Goal: Check status: Check status

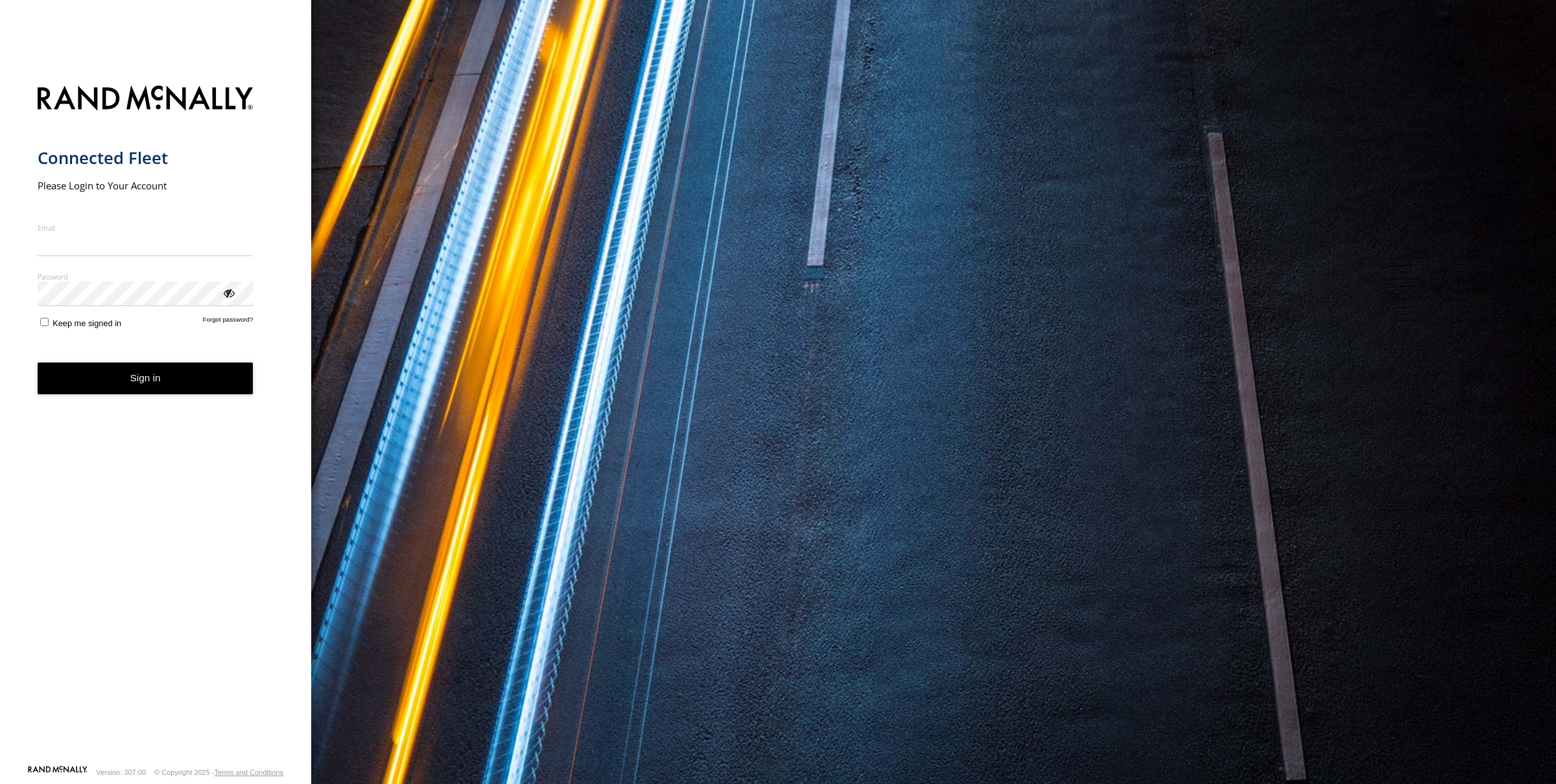
type input "**********"
click at [164, 396] on form "**********" at bounding box center [156, 421] width 236 height 686
click at [150, 372] on button "Sign in" at bounding box center [146, 378] width 216 height 32
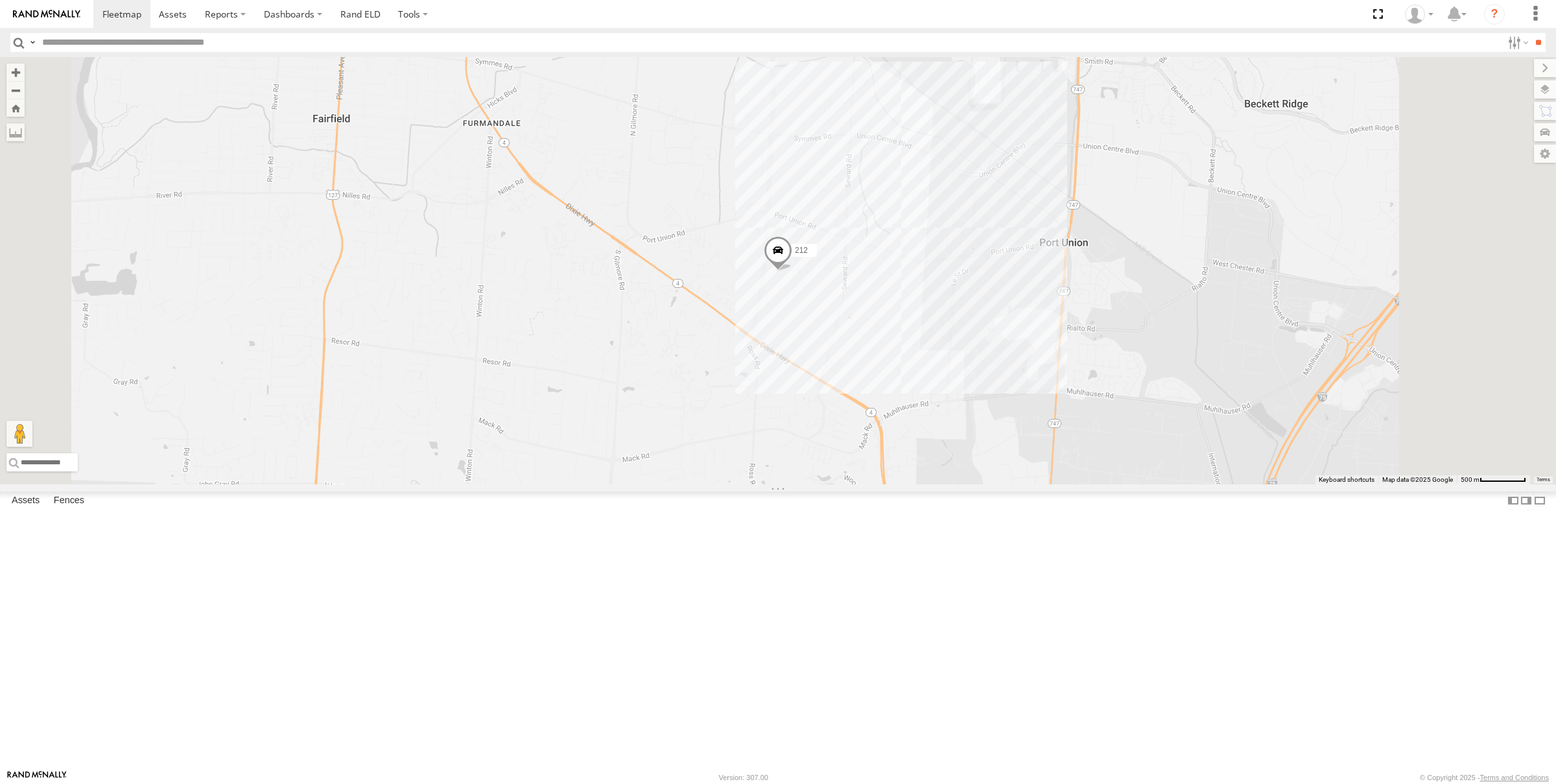
click at [0, 0] on div "212" at bounding box center [0, 0] width 0 height 0
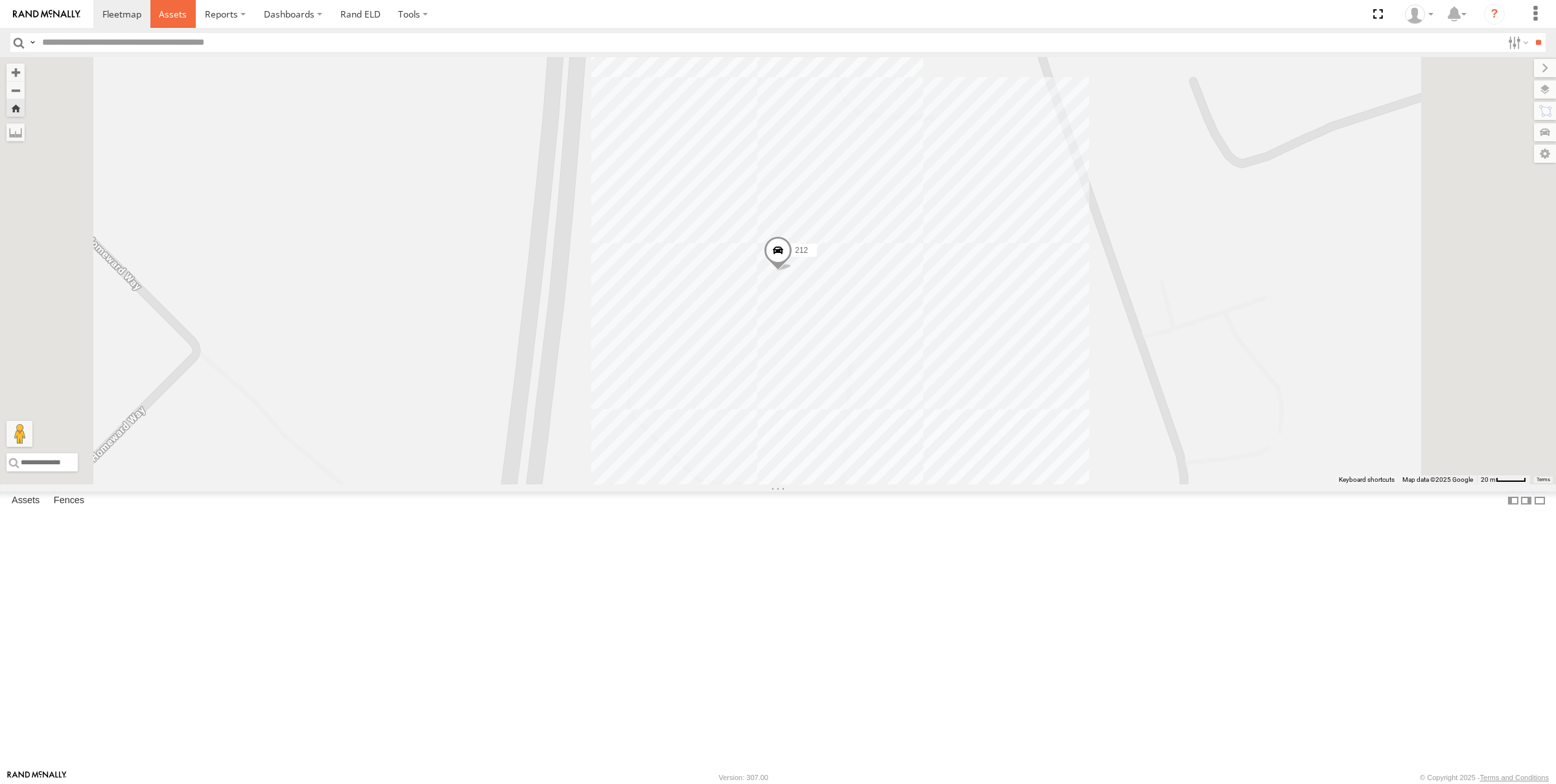
click at [170, 11] on span at bounding box center [173, 14] width 28 height 12
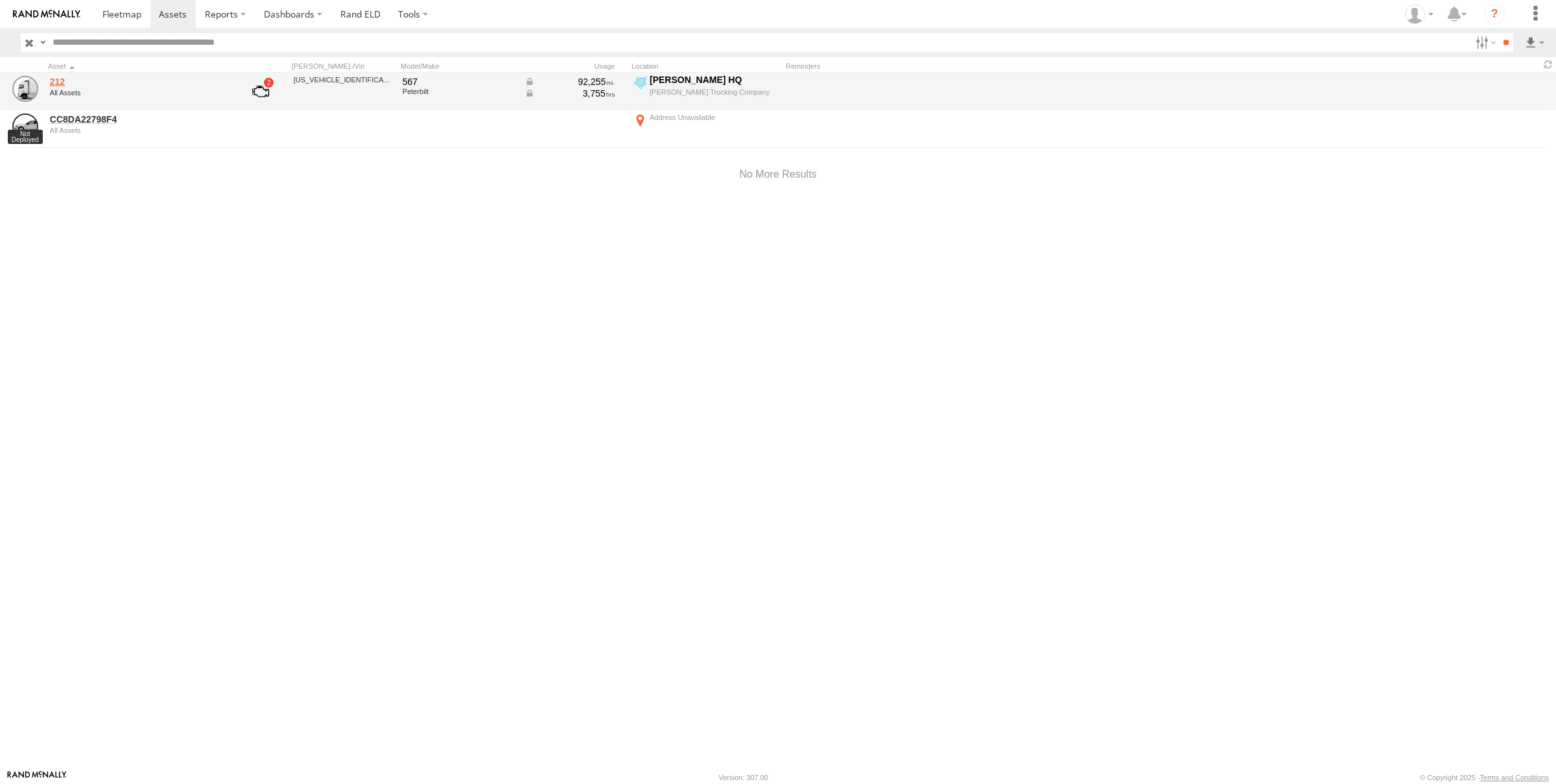
click at [58, 81] on link "212" at bounding box center [139, 81] width 178 height 11
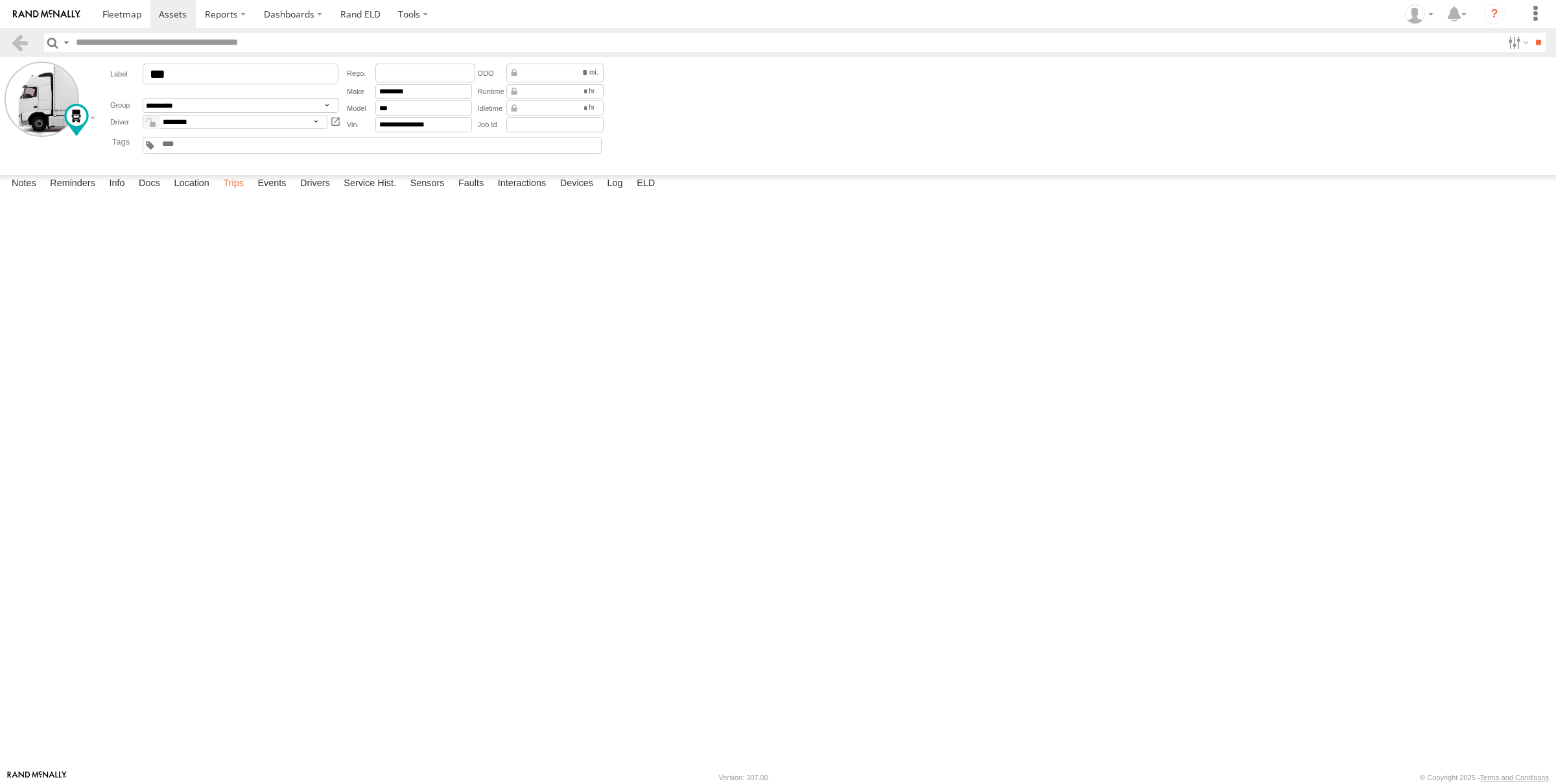
click at [251, 193] on label "Trips" at bounding box center [233, 184] width 33 height 18
click at [0, 0] on div "[PERSON_NAME] HQ" at bounding box center [0, 0] width 0 height 0
click at [0, 0] on label "×" at bounding box center [0, 0] width 0 height 0
click at [0, 0] on div "2000 William Good Blvd" at bounding box center [0, 0] width 0 height 0
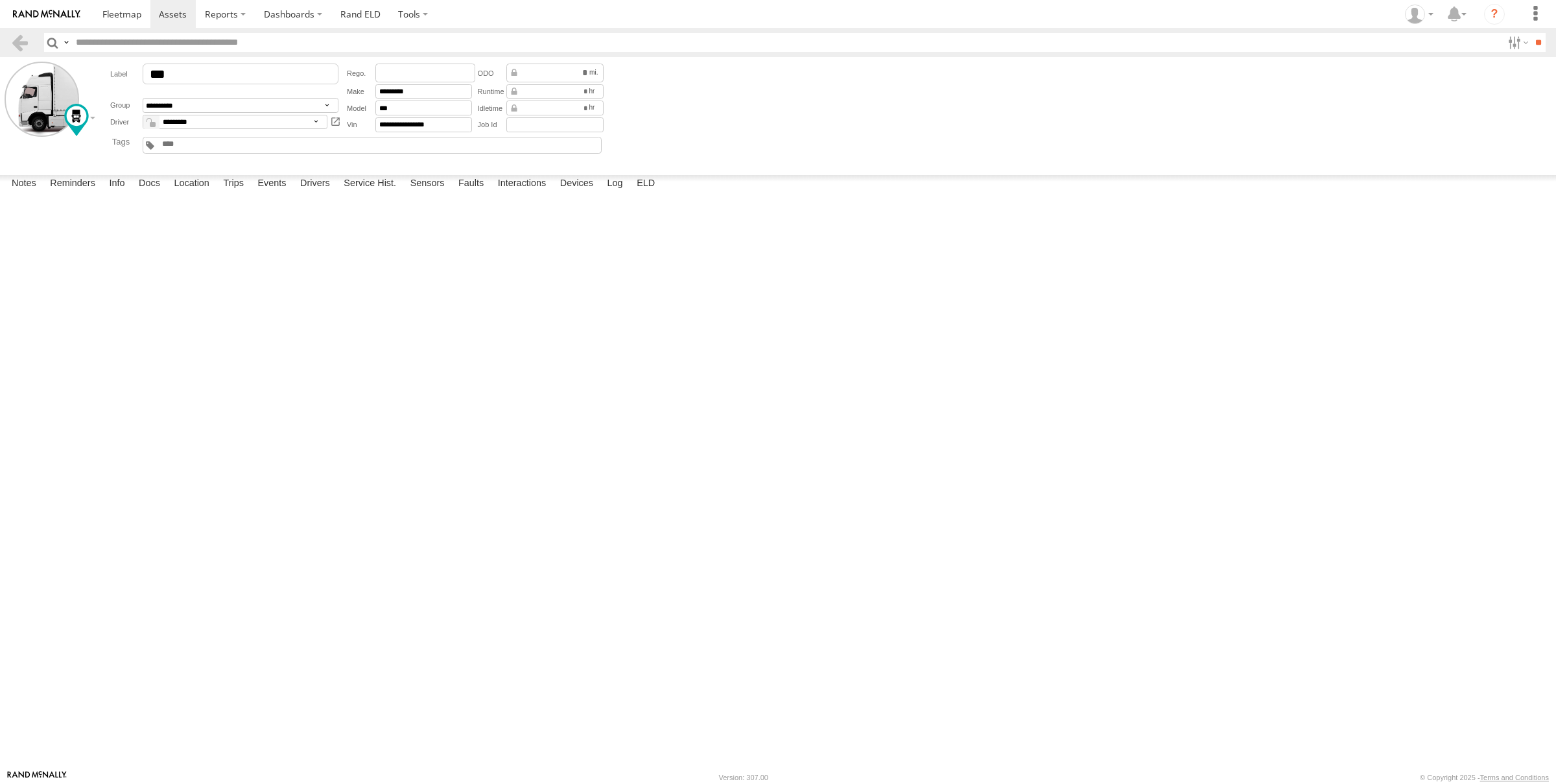
click at [0, 0] on label "×" at bounding box center [0, 0] width 0 height 0
click at [0, 0] on link at bounding box center [0, 0] width 0 height 0
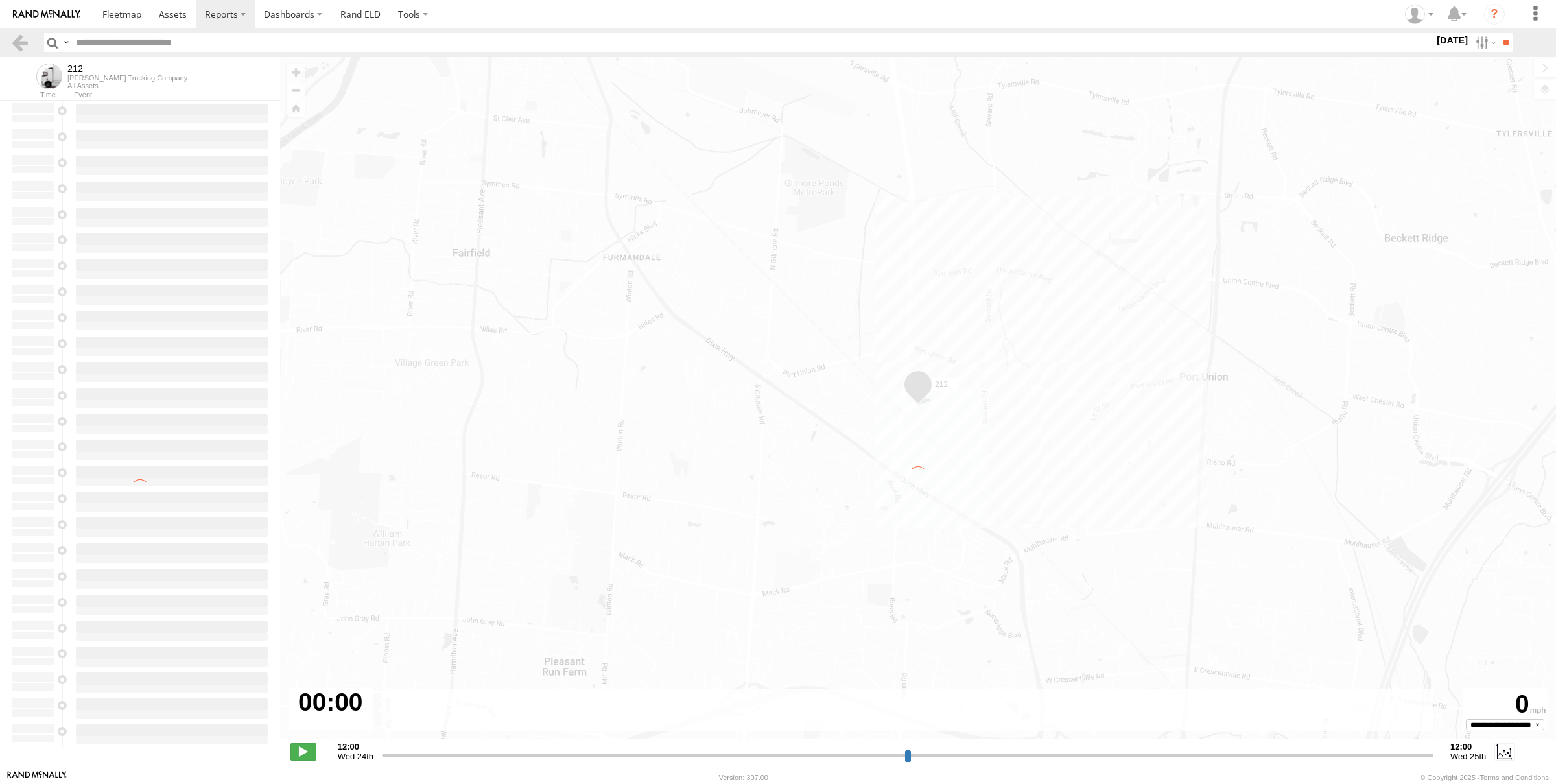
type input "**********"
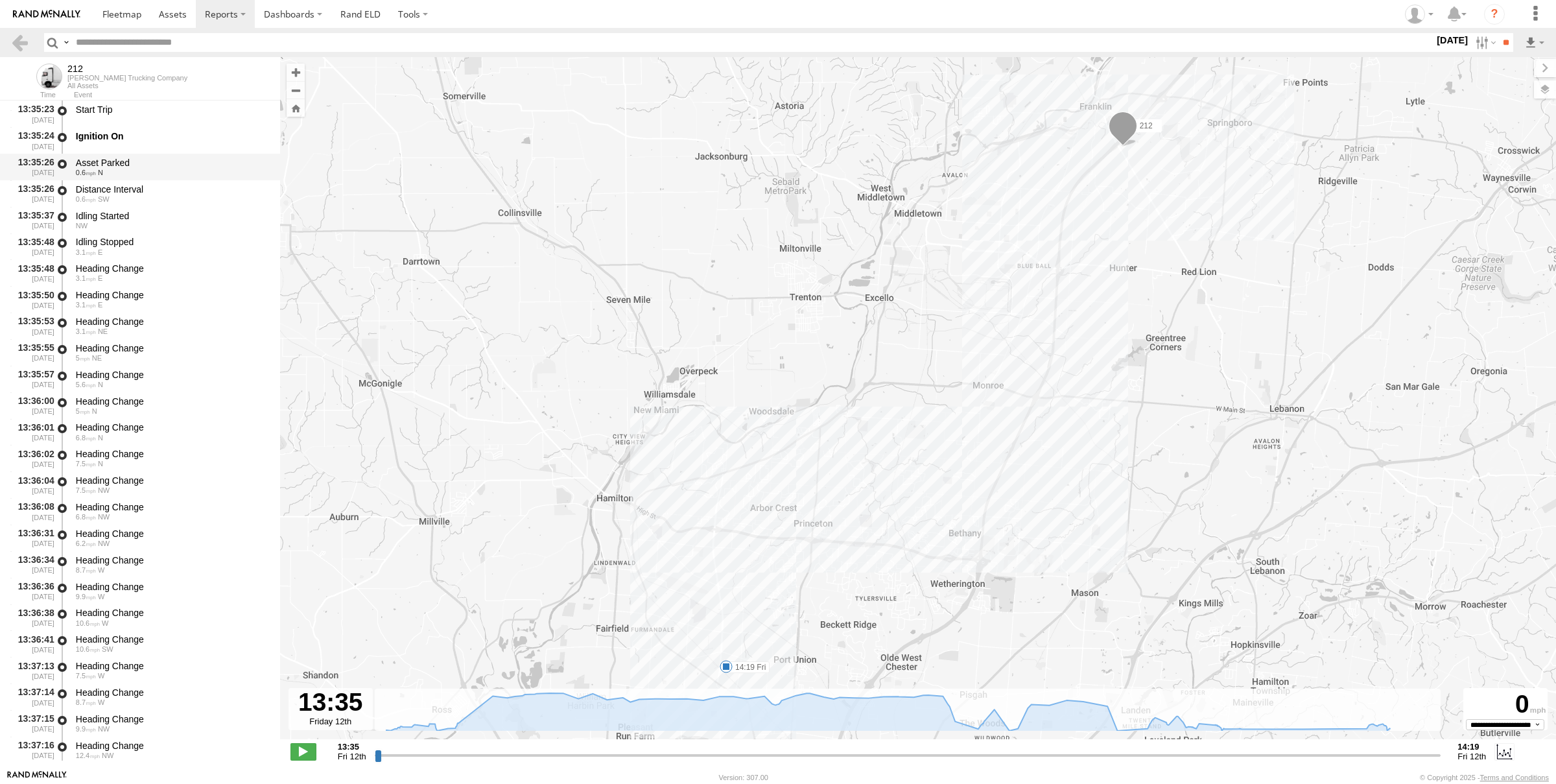
click at [173, 174] on div "0.6 N" at bounding box center [171, 172] width 192 height 8
click at [156, 201] on div "0.6 SW" at bounding box center [171, 199] width 192 height 8
click at [155, 174] on div "0.6 N" at bounding box center [171, 172] width 192 height 8
click at [147, 208] on div "Idling Started NW" at bounding box center [171, 220] width 196 height 24
click at [142, 244] on div "Idling Stopped" at bounding box center [171, 241] width 192 height 11
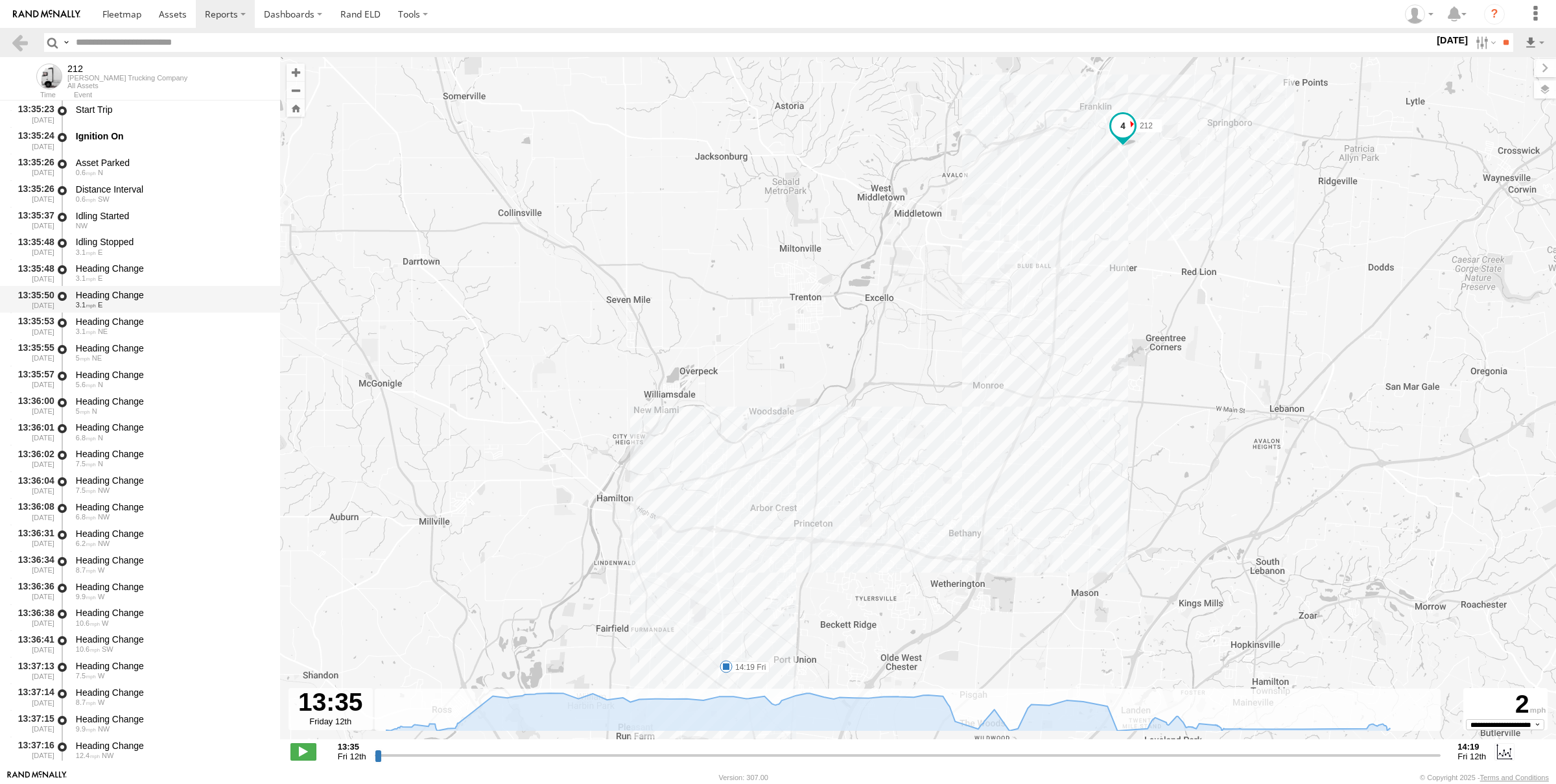
click at [146, 303] on div "3.1 E" at bounding box center [171, 304] width 192 height 8
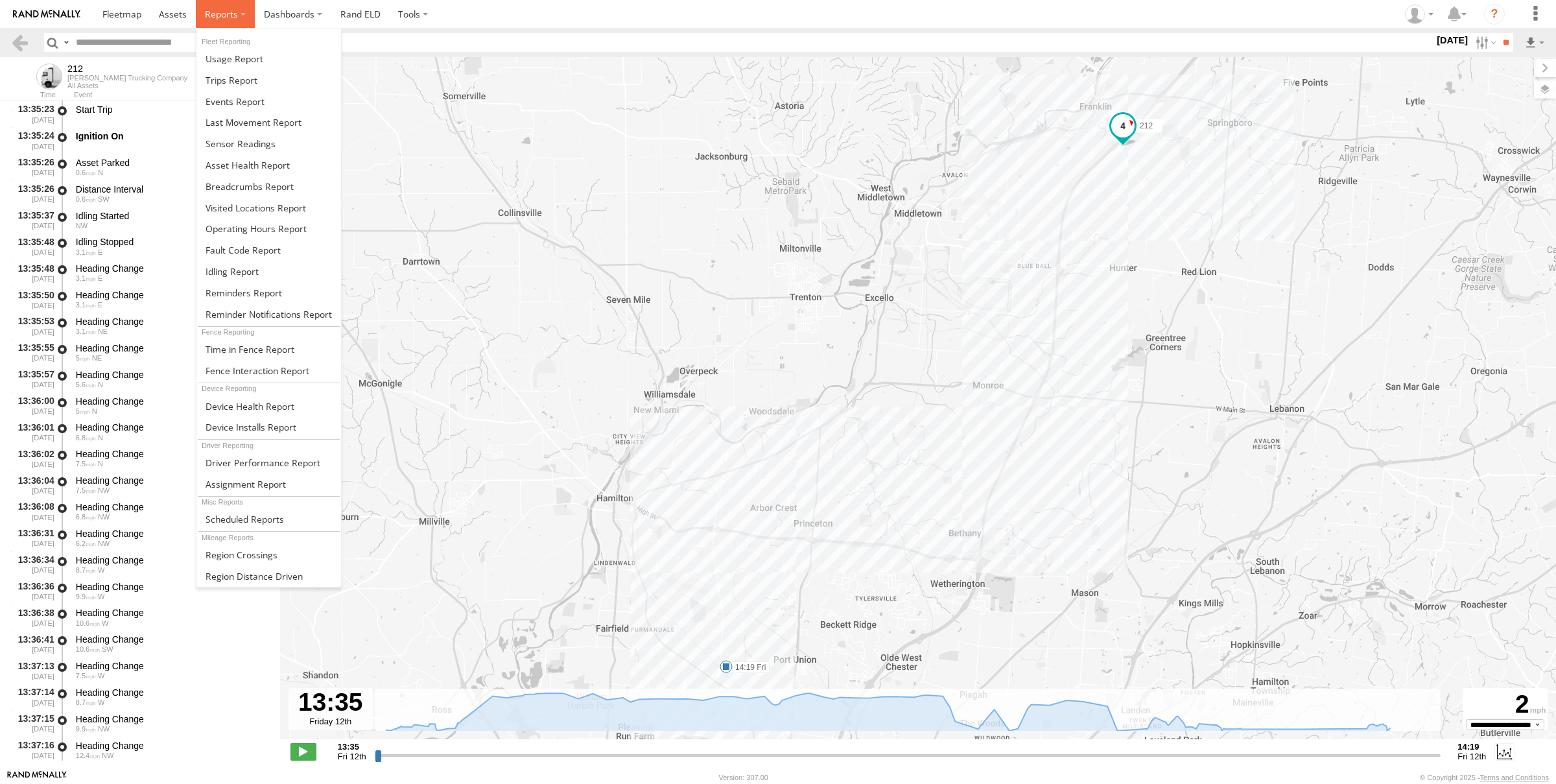
click at [246, 11] on label at bounding box center [225, 14] width 59 height 28
click at [236, 187] on span at bounding box center [250, 186] width 88 height 12
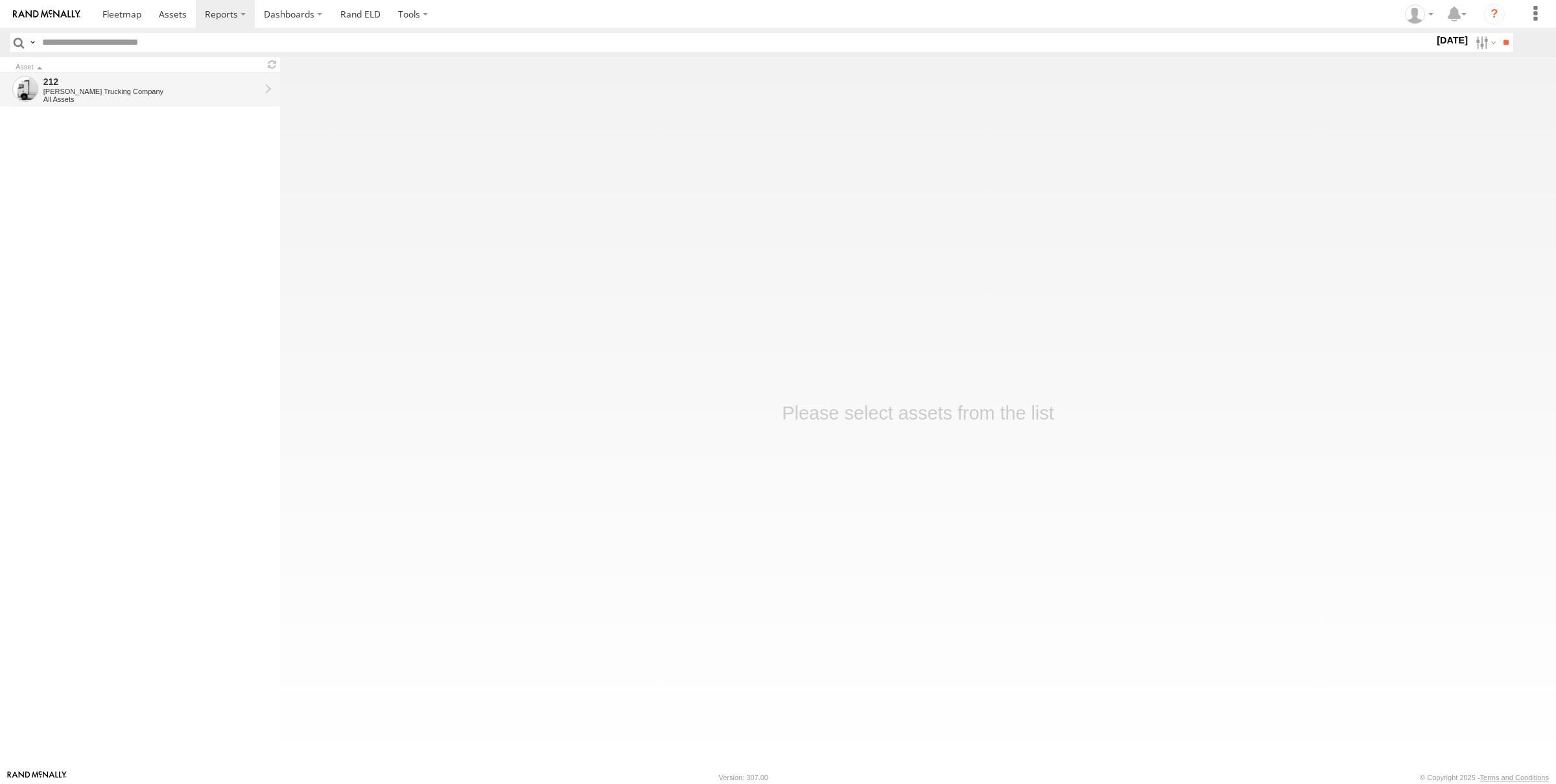
click at [120, 75] on div "212 [PERSON_NAME] Trucking Company All Assets" at bounding box center [151, 89] width 221 height 31
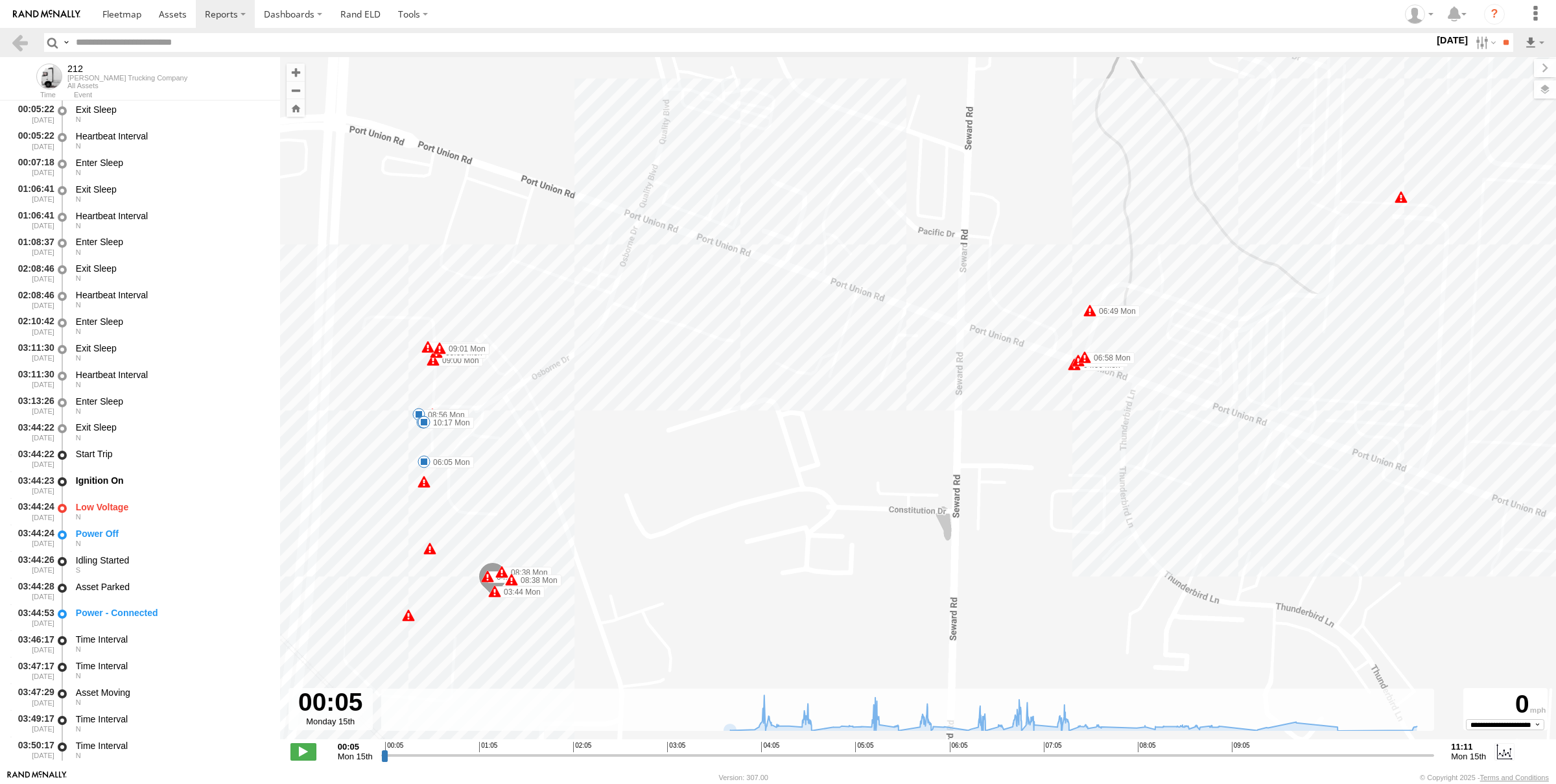
click at [331, 721] on div at bounding box center [331, 709] width 84 height 42
click at [330, 724] on div at bounding box center [331, 709] width 84 height 42
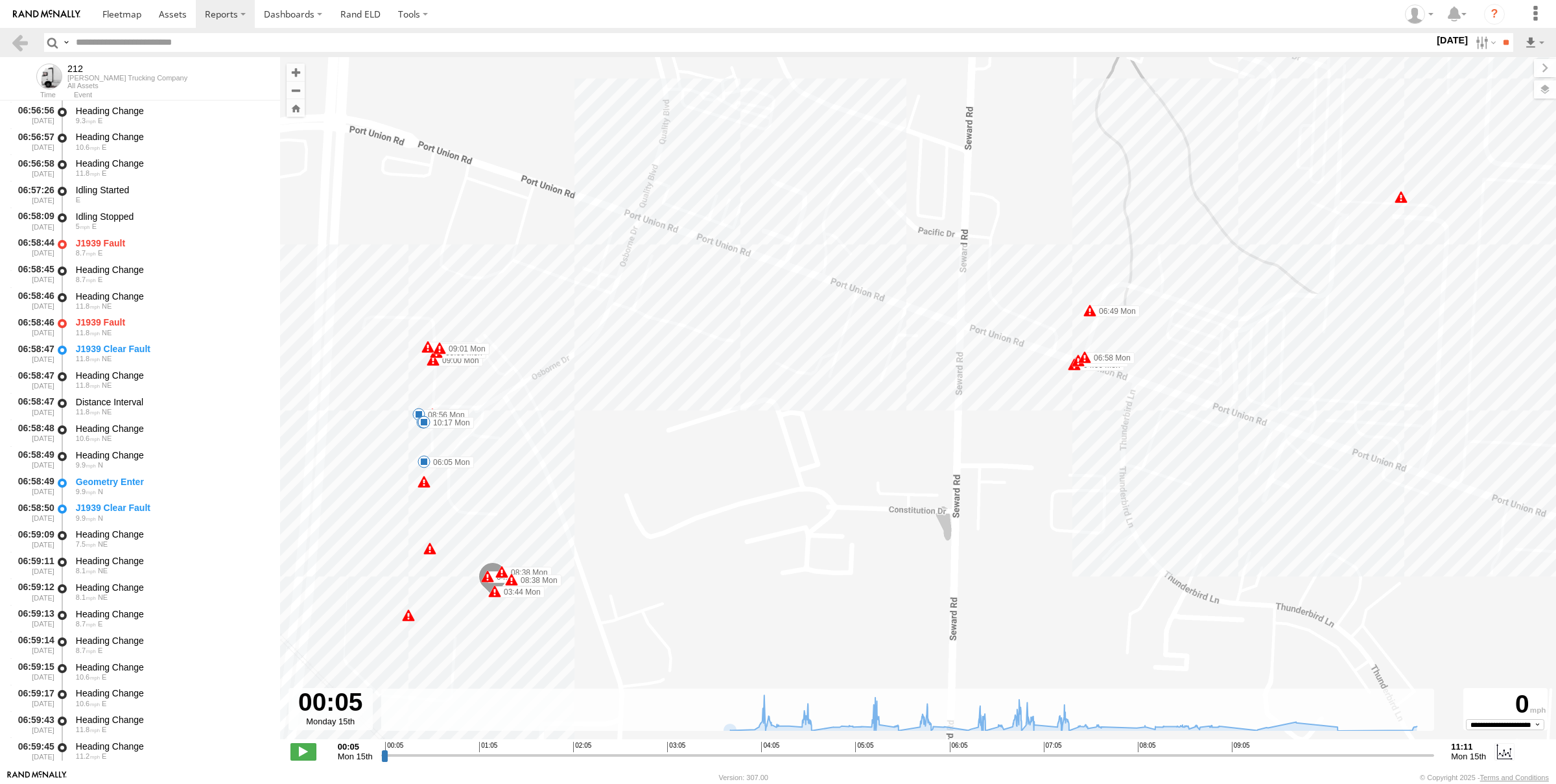
scroll to position [21456, 0]
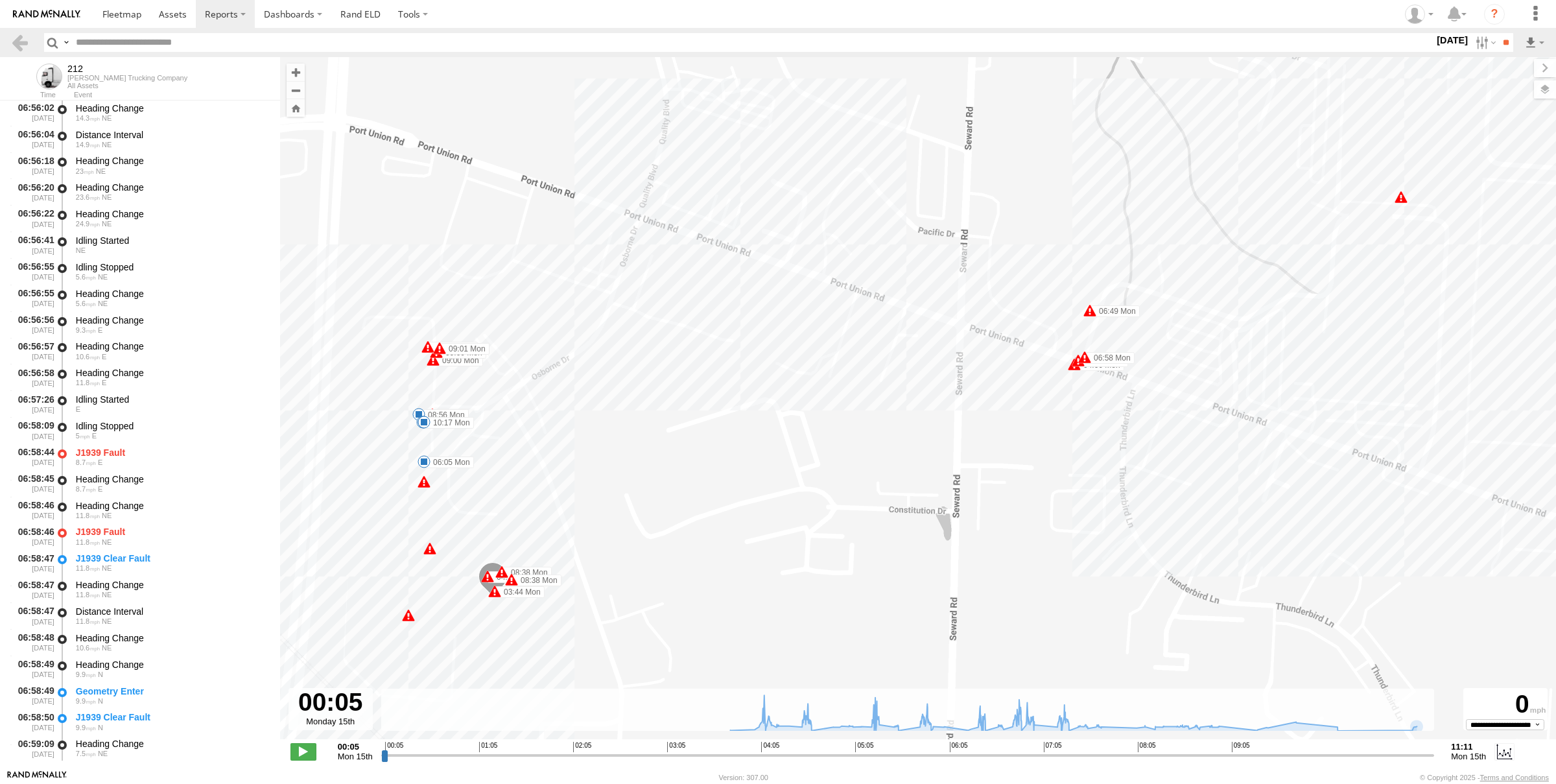
click at [1468, 751] on strong "11:11" at bounding box center [1469, 746] width 35 height 10
click at [1462, 757] on span "Mon 15th" at bounding box center [1469, 756] width 35 height 10
click at [1506, 751] on label at bounding box center [1504, 751] width 19 height 17
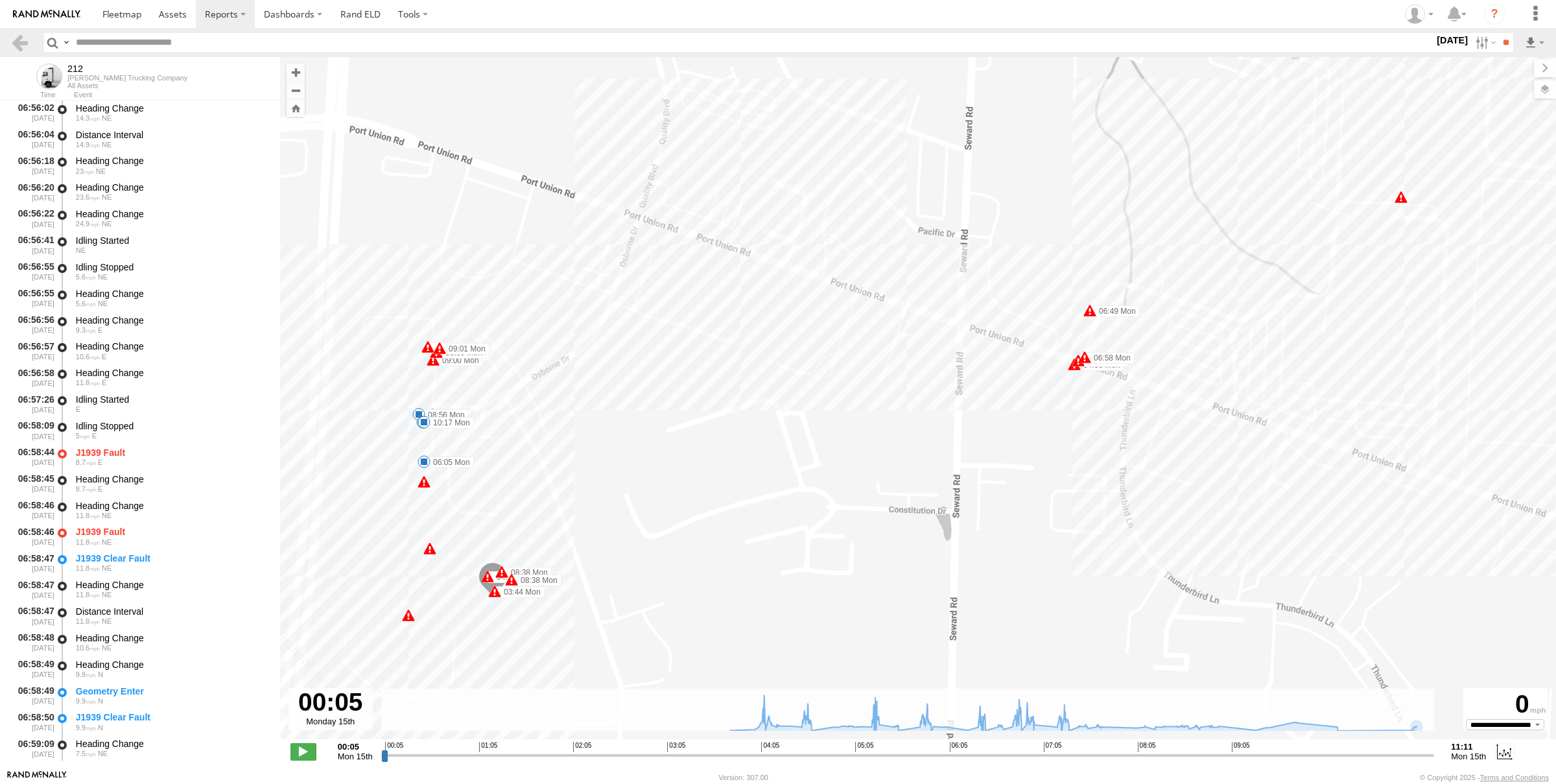
click at [1440, 40] on label "[DATE]" at bounding box center [1451, 40] width 36 height 14
click at [0, 0] on label at bounding box center [0, 0] width 0 height 0
click at [1506, 40] on input "**" at bounding box center [1505, 42] width 15 height 18
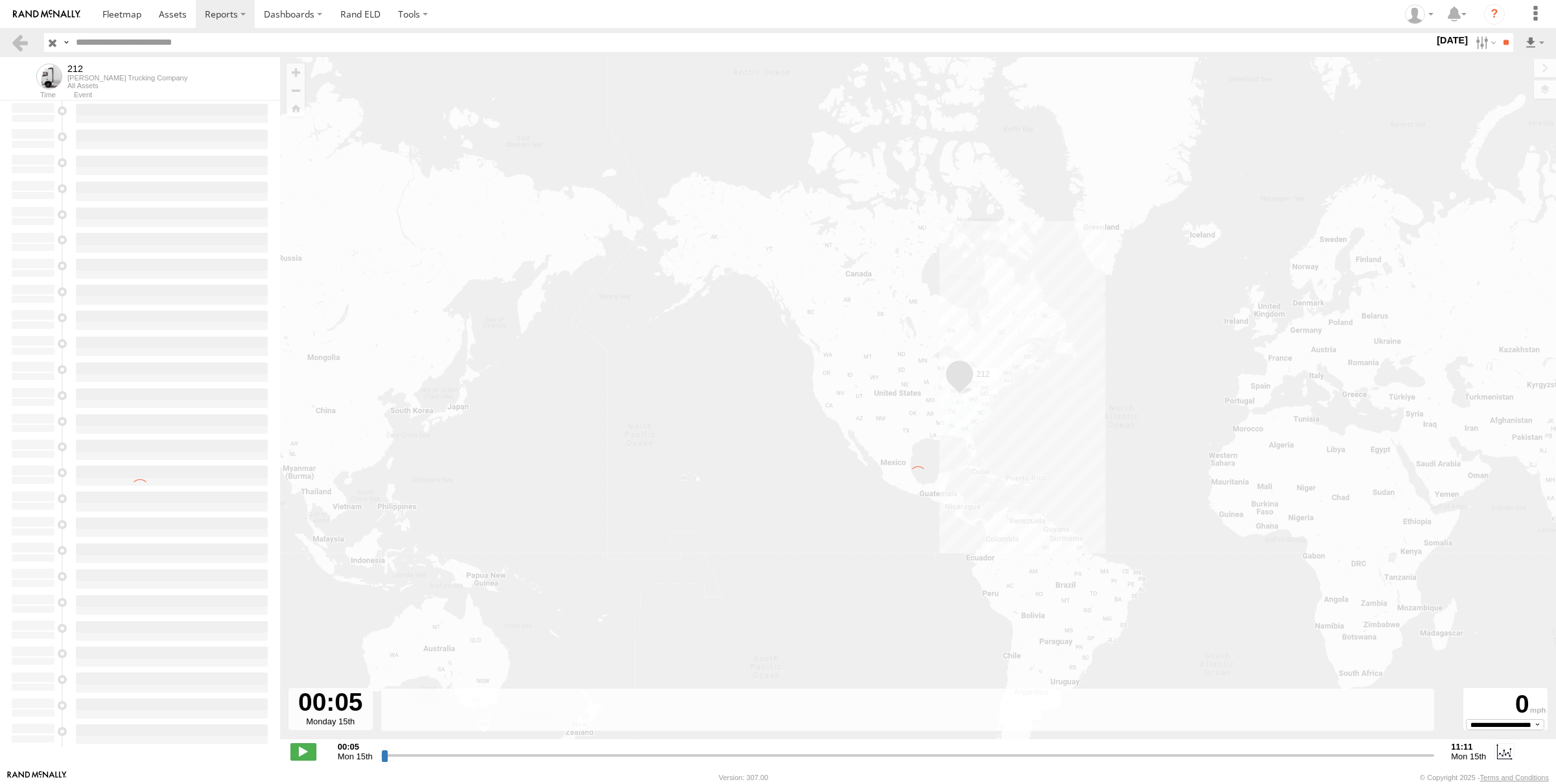
type input "**********"
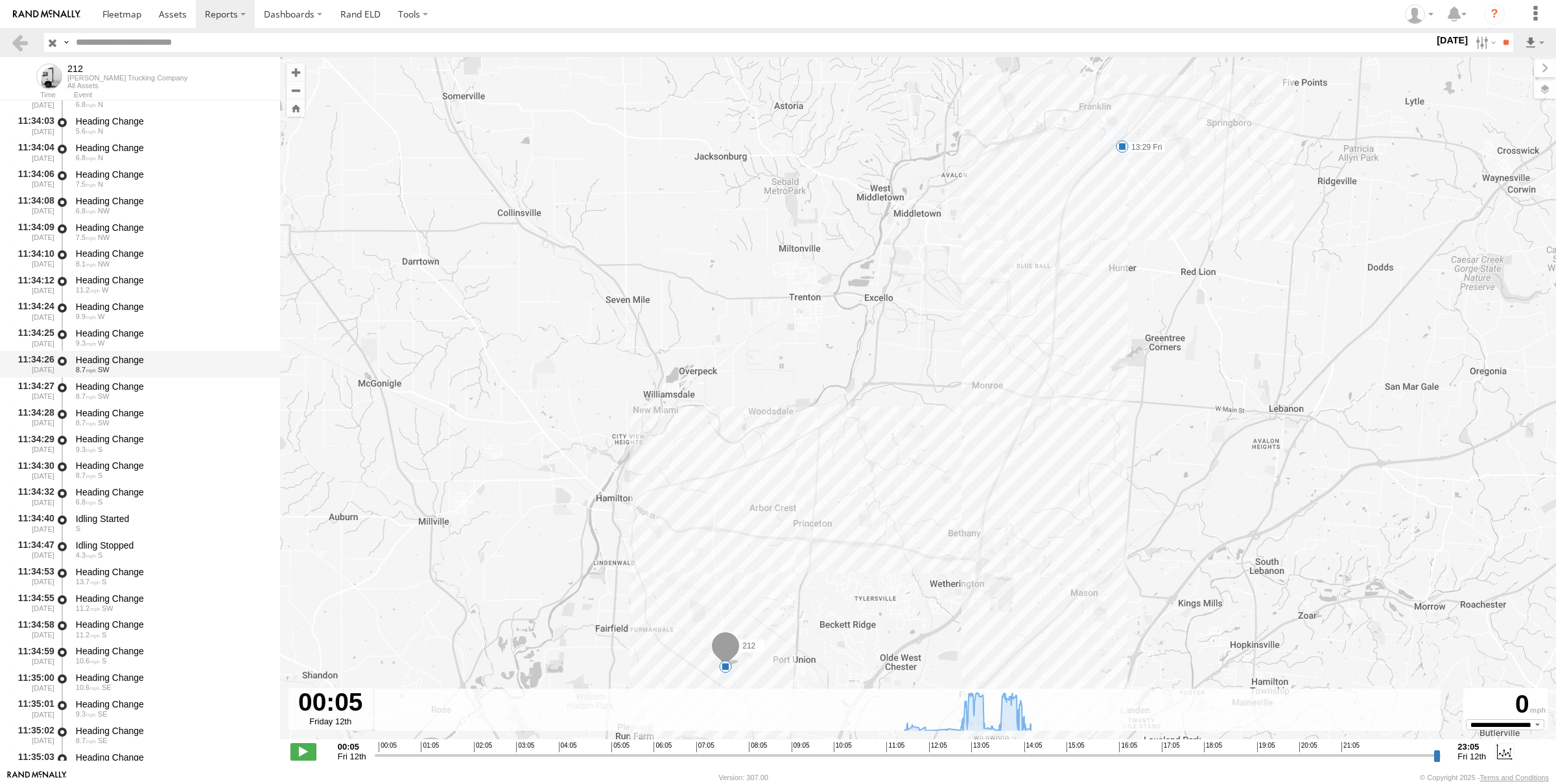
scroll to position [1310, 0]
